Goal: Transaction & Acquisition: Purchase product/service

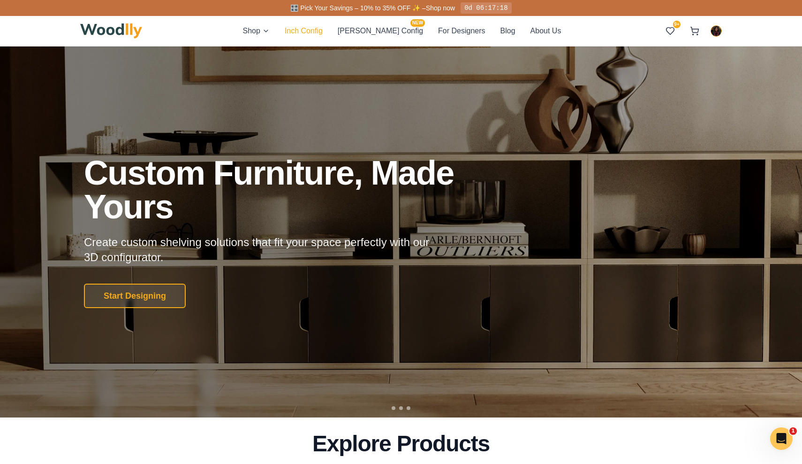
click at [317, 27] on button "Inch Config" at bounding box center [304, 31] width 38 height 12
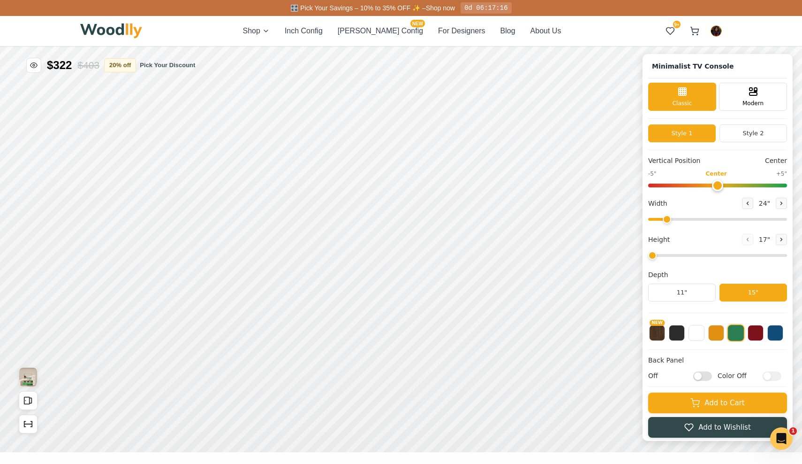
type input "63"
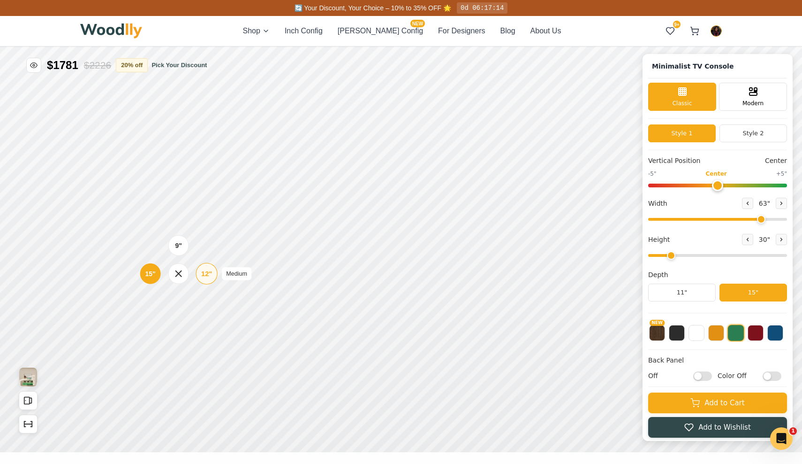
click at [205, 275] on div "12"" at bounding box center [206, 273] width 11 height 10
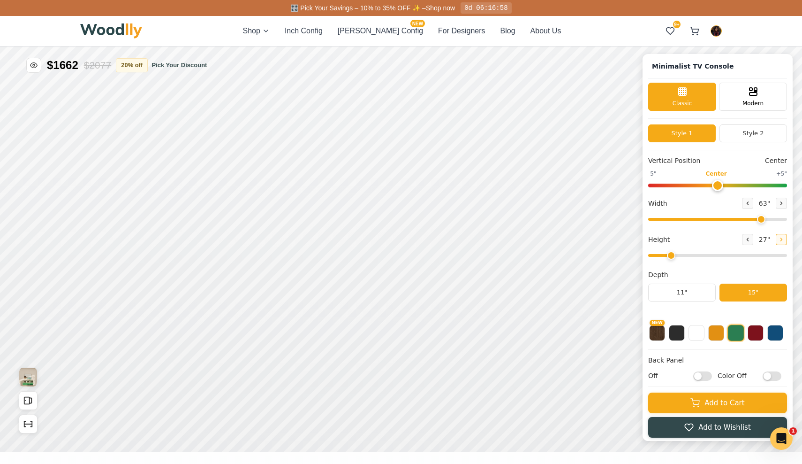
click at [781, 240] on icon at bounding box center [781, 239] width 1 height 3
type input "3"
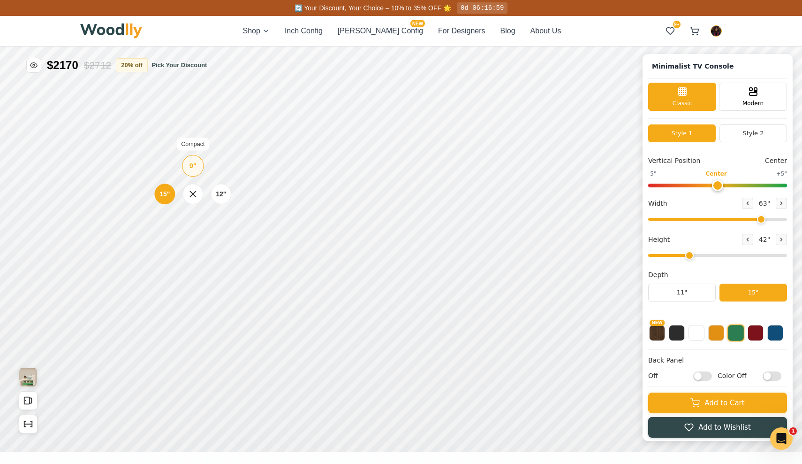
click at [198, 165] on div "9" Compact" at bounding box center [193, 166] width 22 height 22
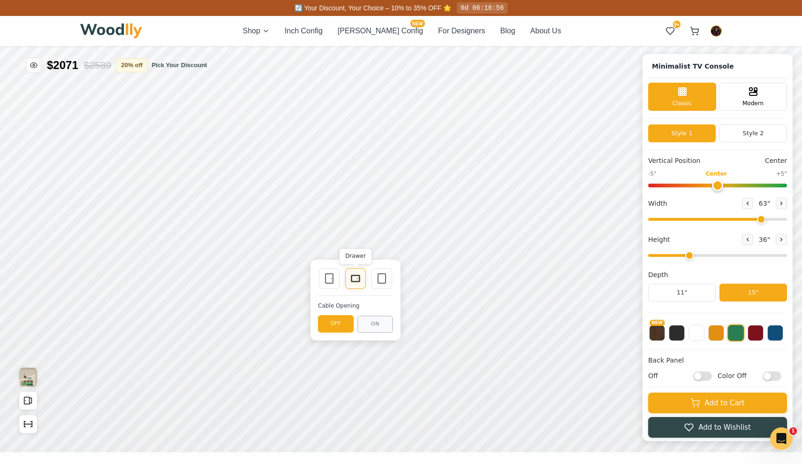
click at [356, 279] on icon at bounding box center [355, 278] width 11 height 11
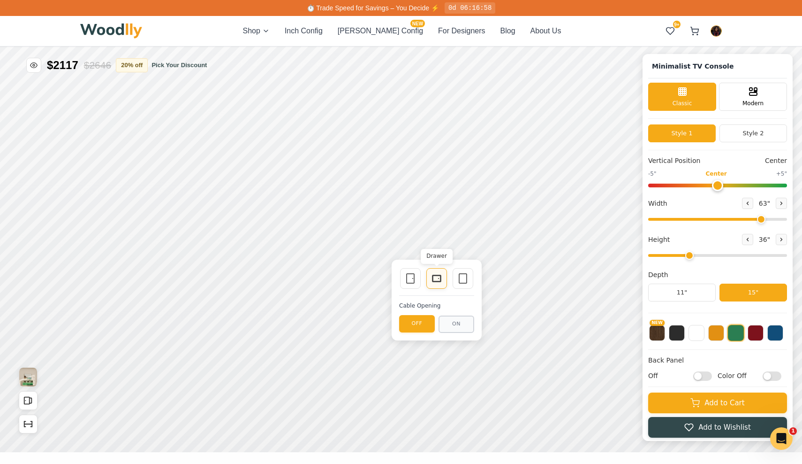
click at [433, 277] on rect at bounding box center [437, 278] width 8 height 7
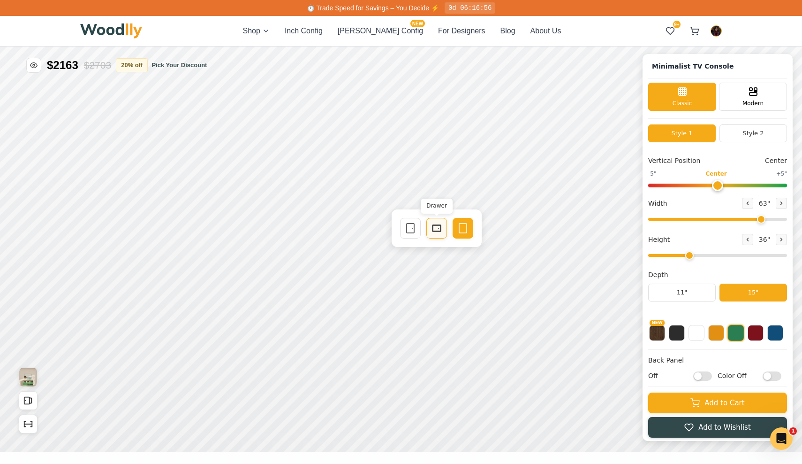
click at [433, 226] on rect at bounding box center [437, 228] width 8 height 6
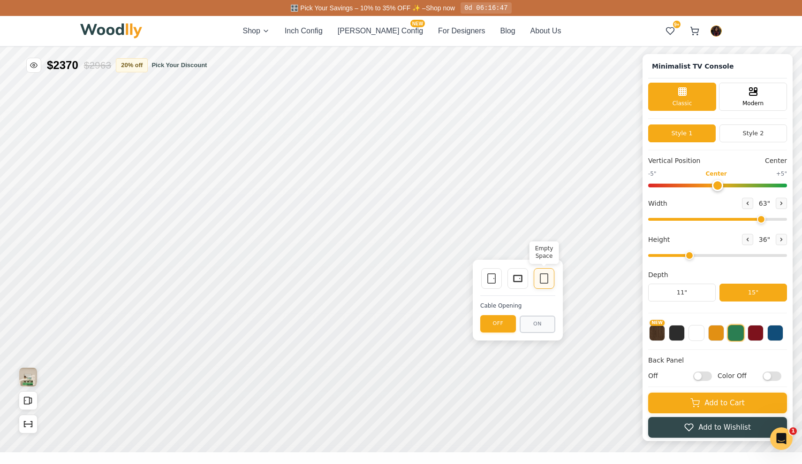
click at [549, 285] on div "Empty Space" at bounding box center [544, 278] width 21 height 21
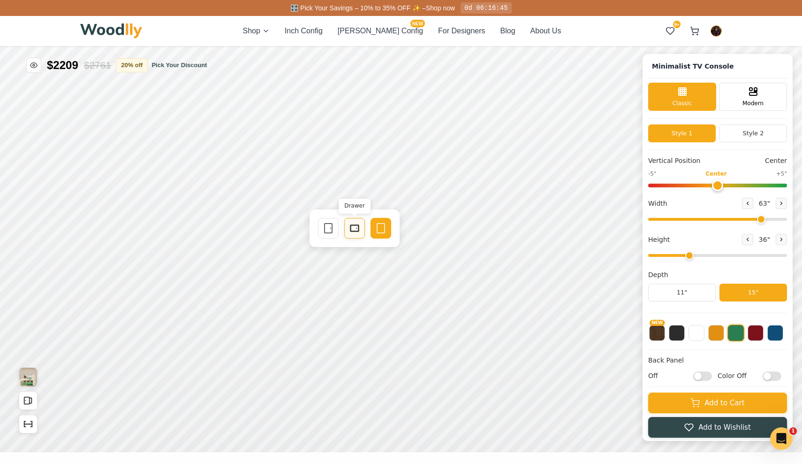
click at [352, 225] on rect at bounding box center [354, 228] width 8 height 7
click at [357, 185] on icon at bounding box center [354, 183] width 11 height 11
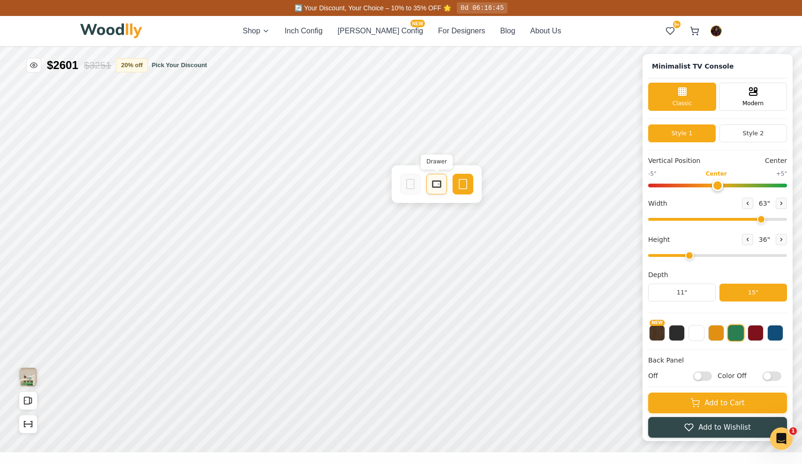
click at [435, 180] on icon at bounding box center [436, 183] width 11 height 11
click at [522, 183] on icon at bounding box center [519, 183] width 11 height 11
click at [658, 331] on button "NEW" at bounding box center [657, 332] width 16 height 16
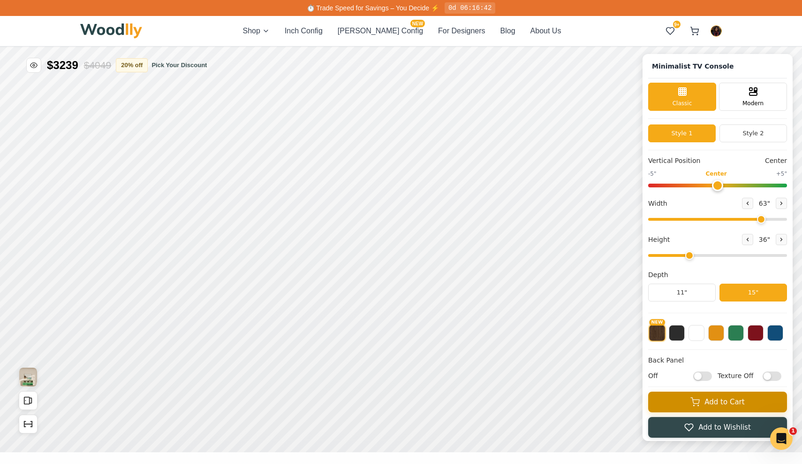
click at [672, 404] on button "Add to Cart" at bounding box center [717, 401] width 139 height 21
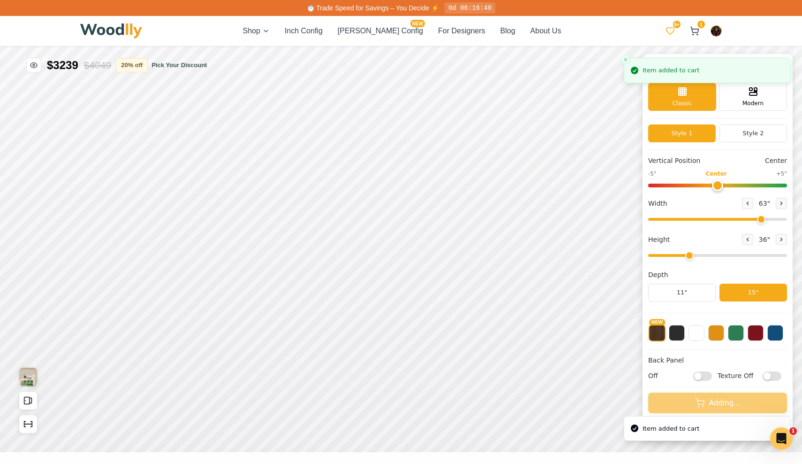
click at [670, 30] on icon at bounding box center [670, 30] width 9 height 9
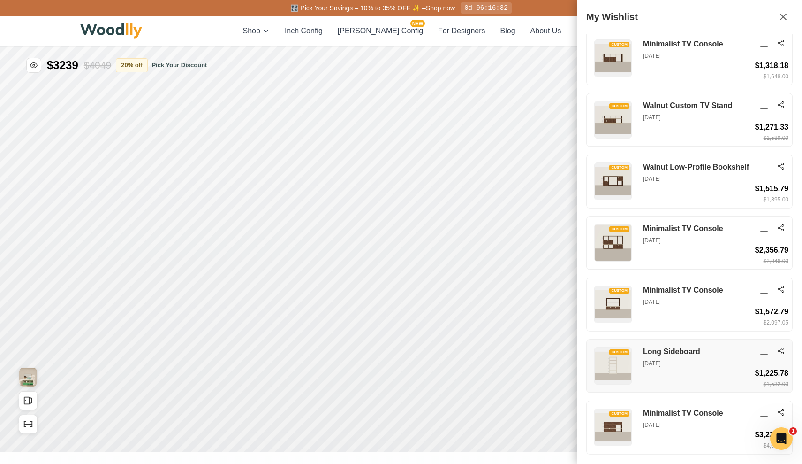
scroll to position [1303, 0]
click at [784, 411] on icon at bounding box center [781, 412] width 8 height 8
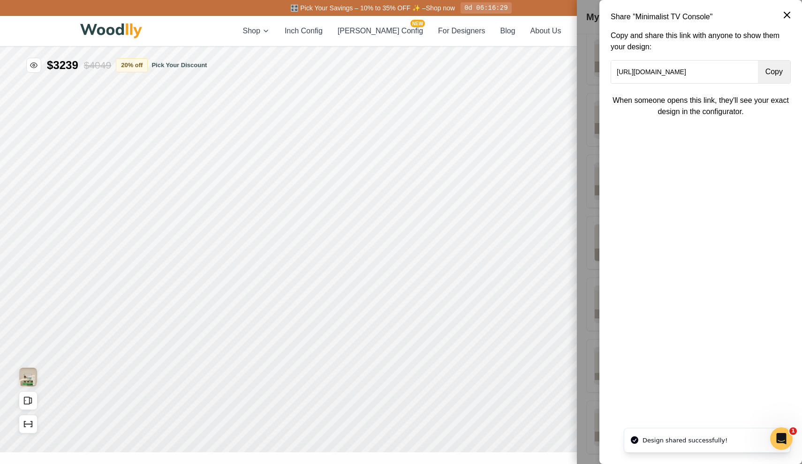
click at [768, 74] on button "Copy" at bounding box center [774, 72] width 32 height 23
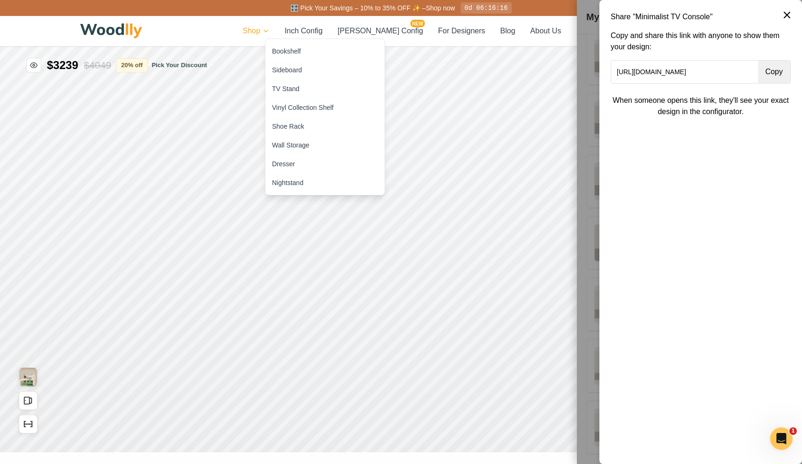
click at [288, 29] on html "🎛️ Pick Your Savings – 10% to 35% OFF ✨ – Shop now 0d 06:16:16 Shop Inch Config…" at bounding box center [401, 232] width 802 height 464
click at [299, 159] on div "Dresser" at bounding box center [325, 163] width 119 height 19
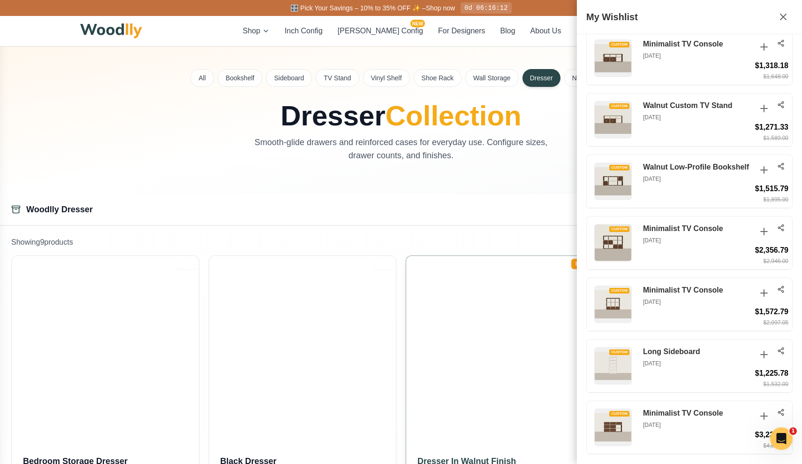
click at [504, 366] on img at bounding box center [500, 349] width 196 height 196
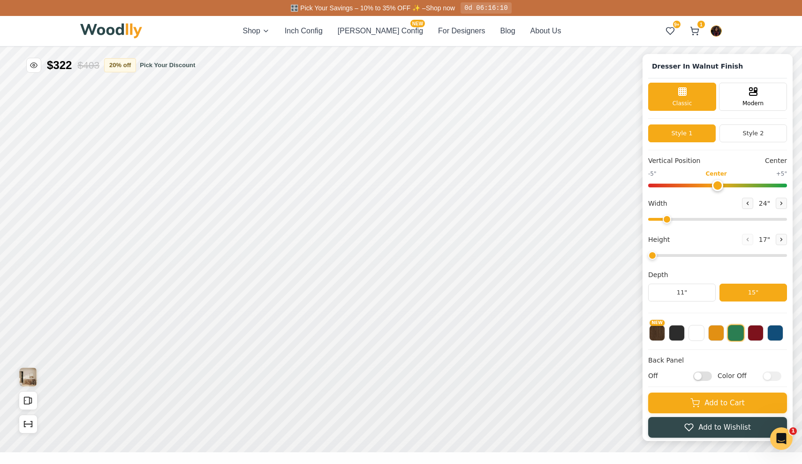
type input "63"
type input "3"
